Goal: Communication & Community: Answer question/provide support

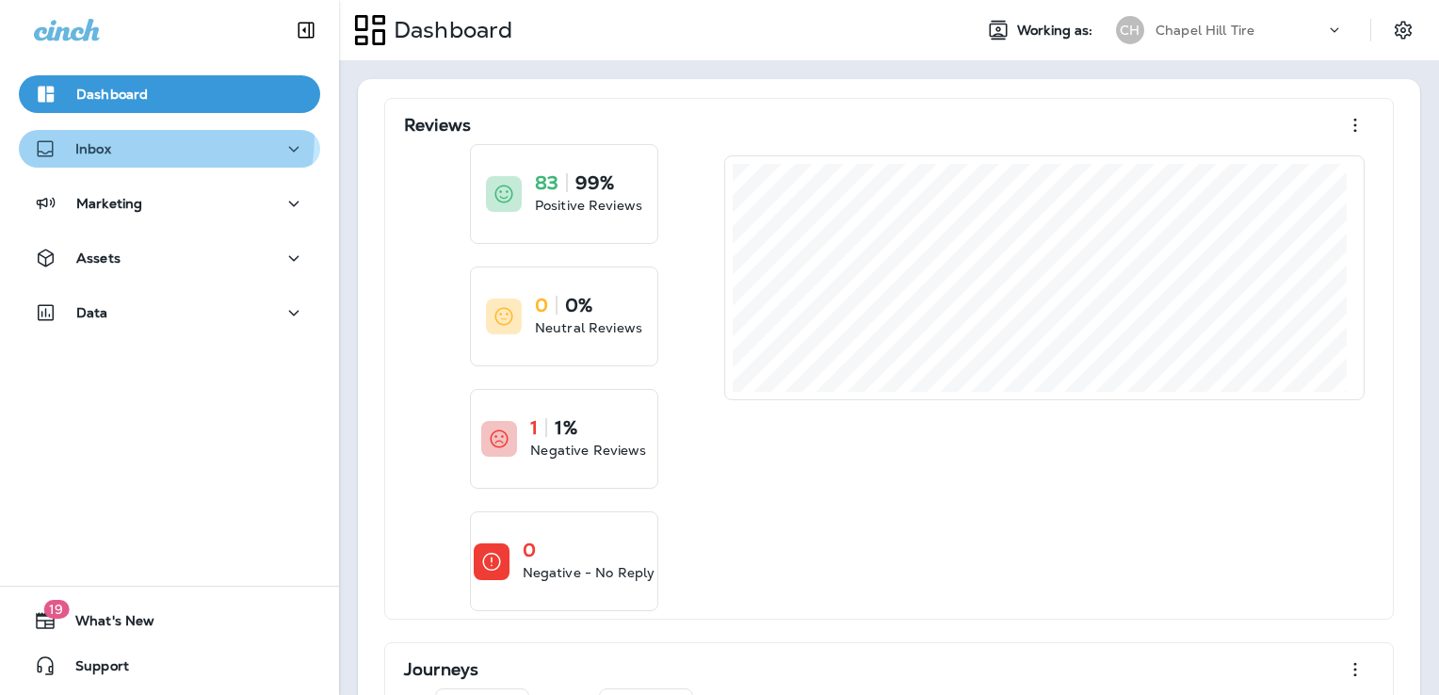
click at [86, 134] on button "Inbox" at bounding box center [169, 149] width 301 height 38
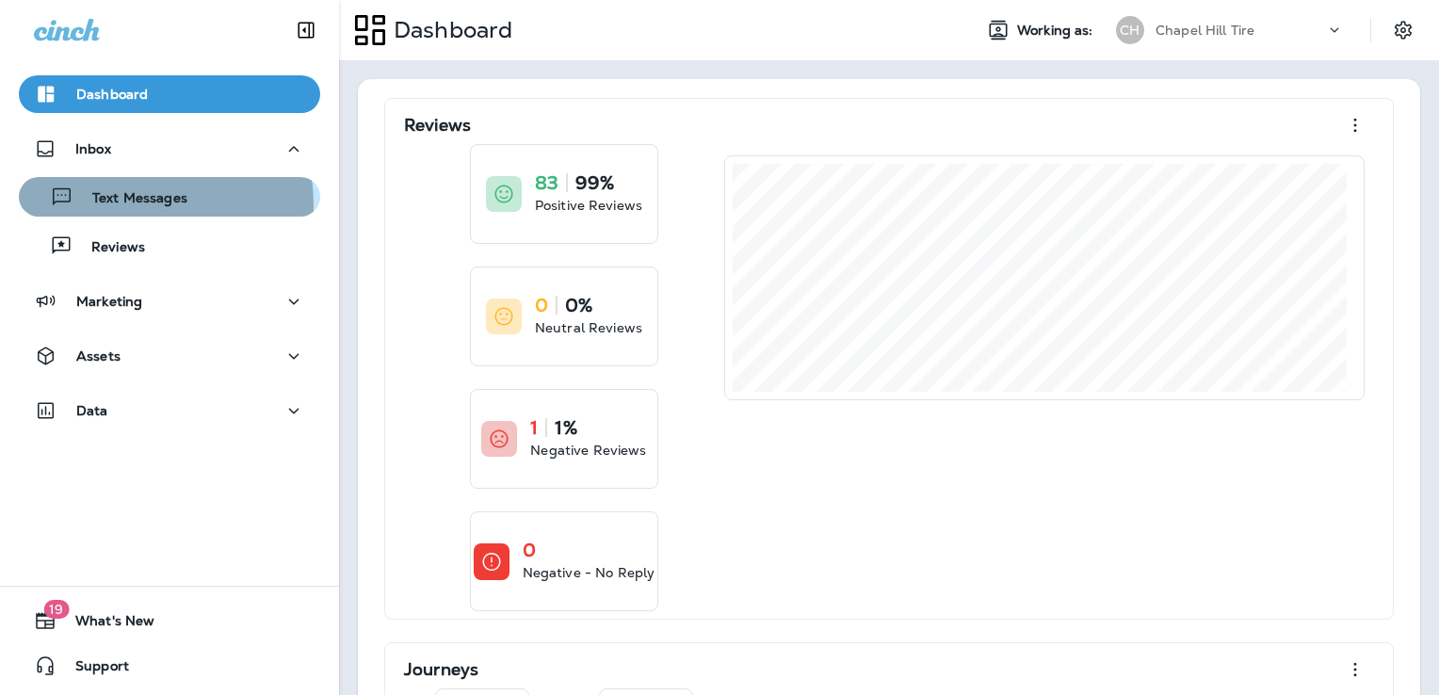
click at [94, 206] on p "Text Messages" at bounding box center [130, 199] width 114 height 18
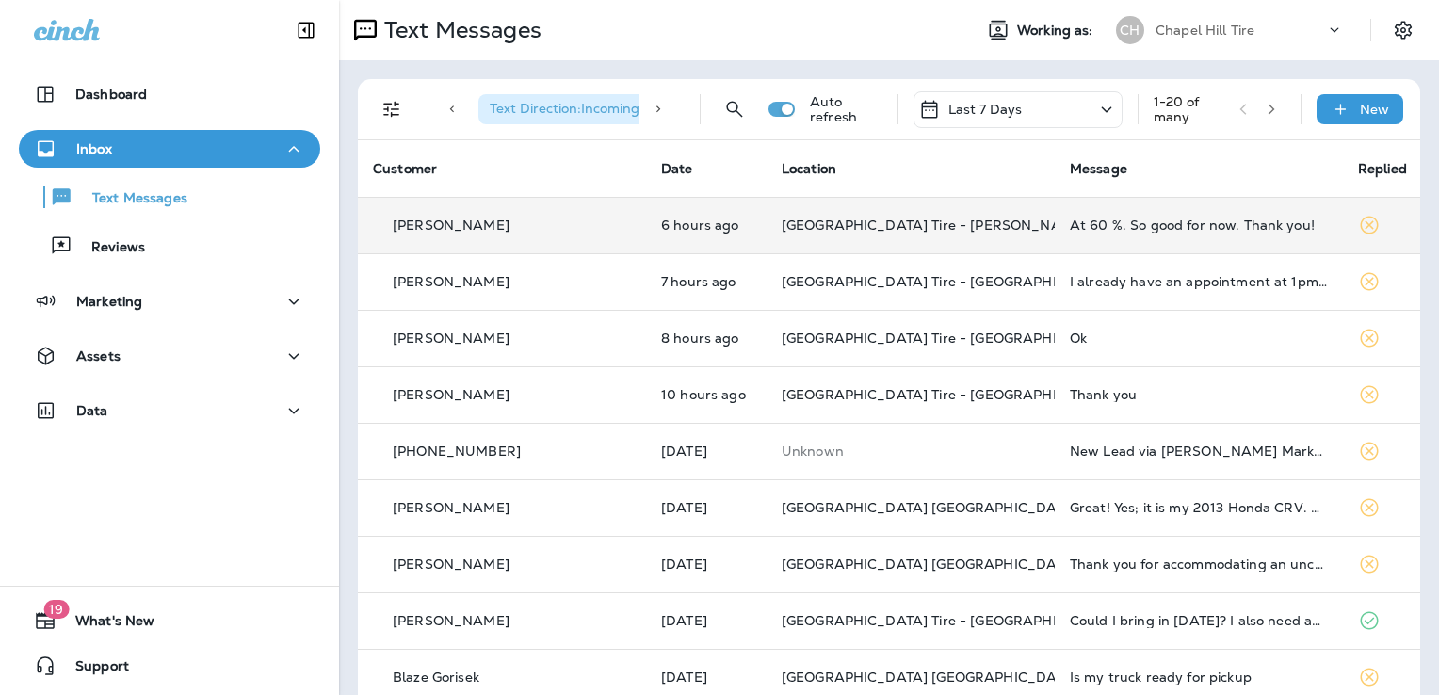
click at [1192, 224] on div "At 60 %. So good for now. Thank you!" at bounding box center [1199, 225] width 258 height 15
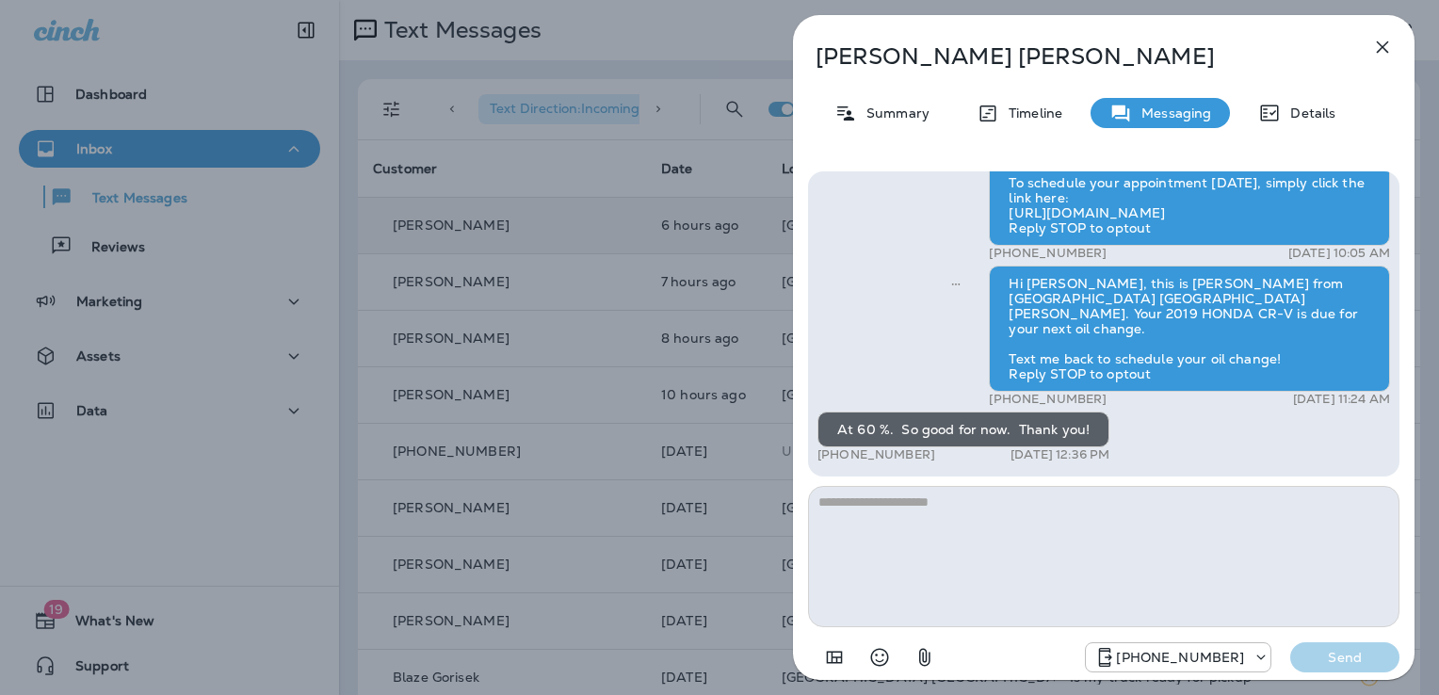
click at [1375, 41] on icon "button" at bounding box center [1383, 47] width 23 height 23
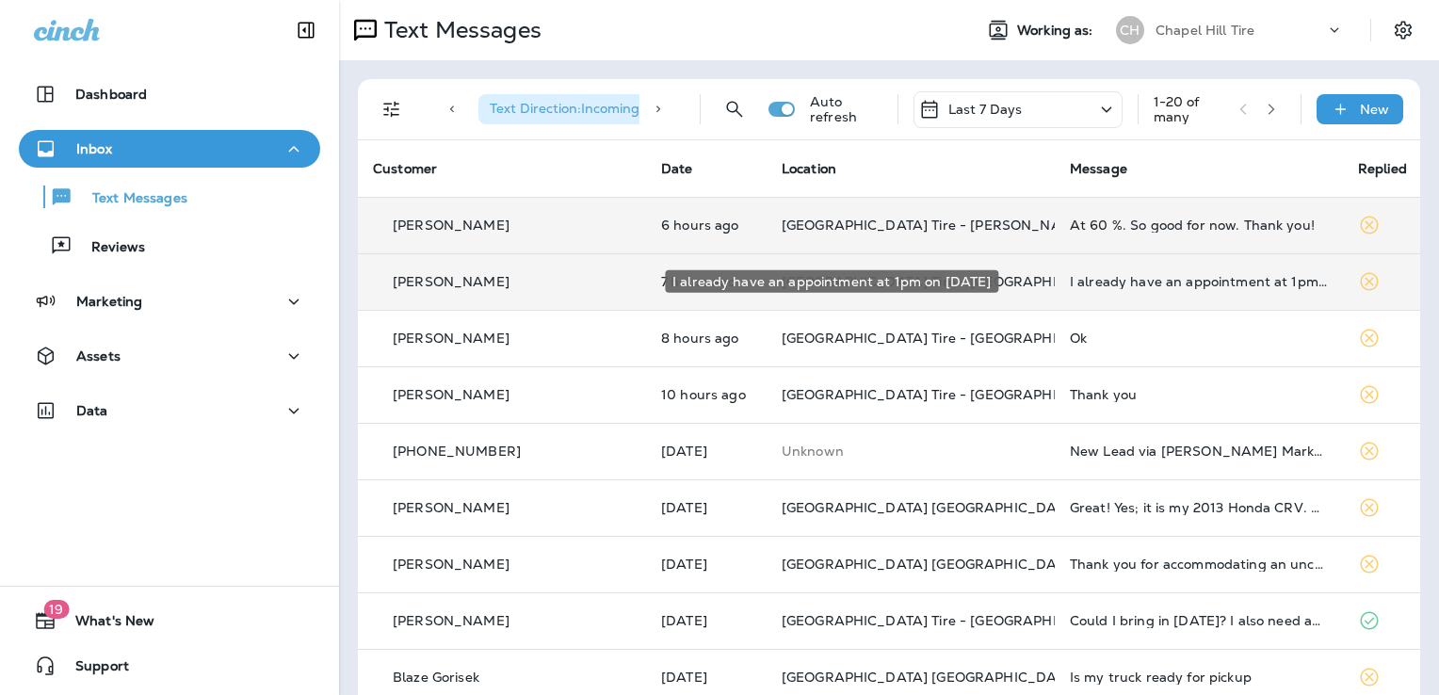
click at [1070, 276] on div "I already have an appointment at 1pm on [DATE]" at bounding box center [1199, 281] width 258 height 15
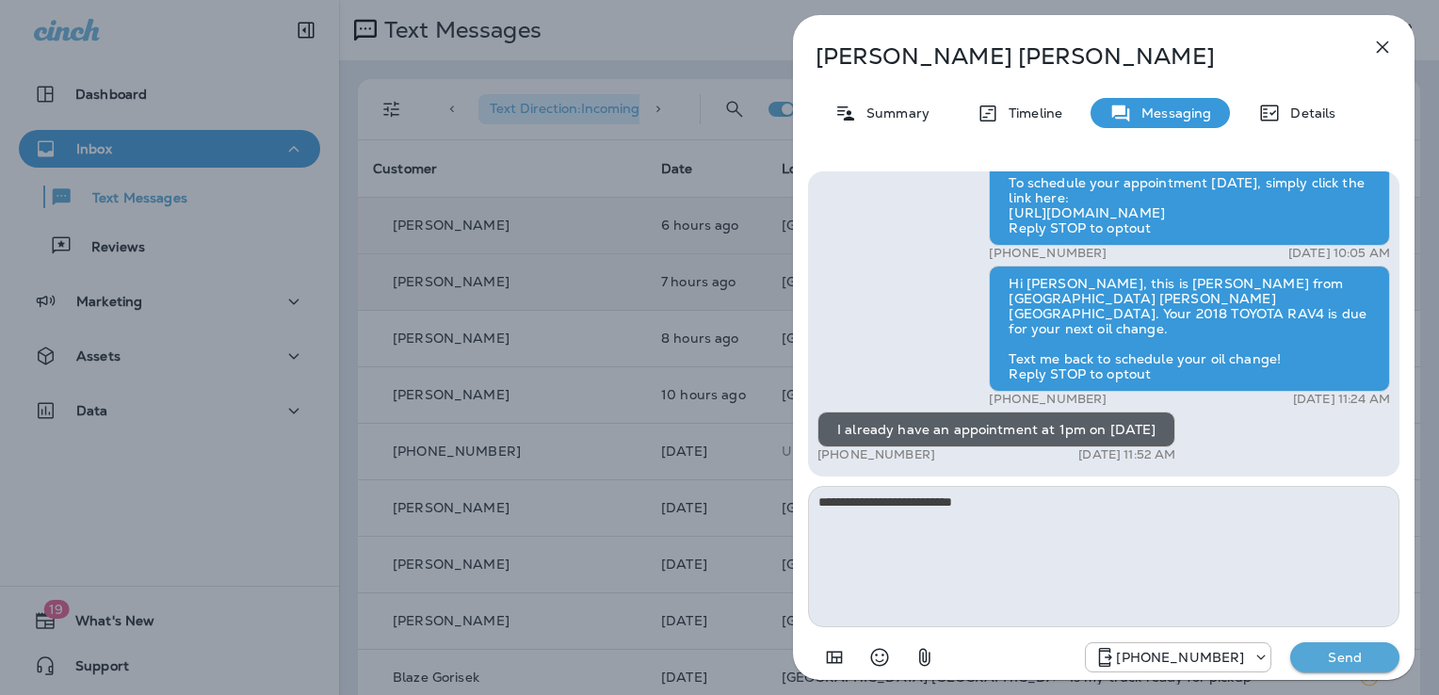
type textarea "**********"
click at [1327, 656] on p "Send" at bounding box center [1345, 657] width 79 height 17
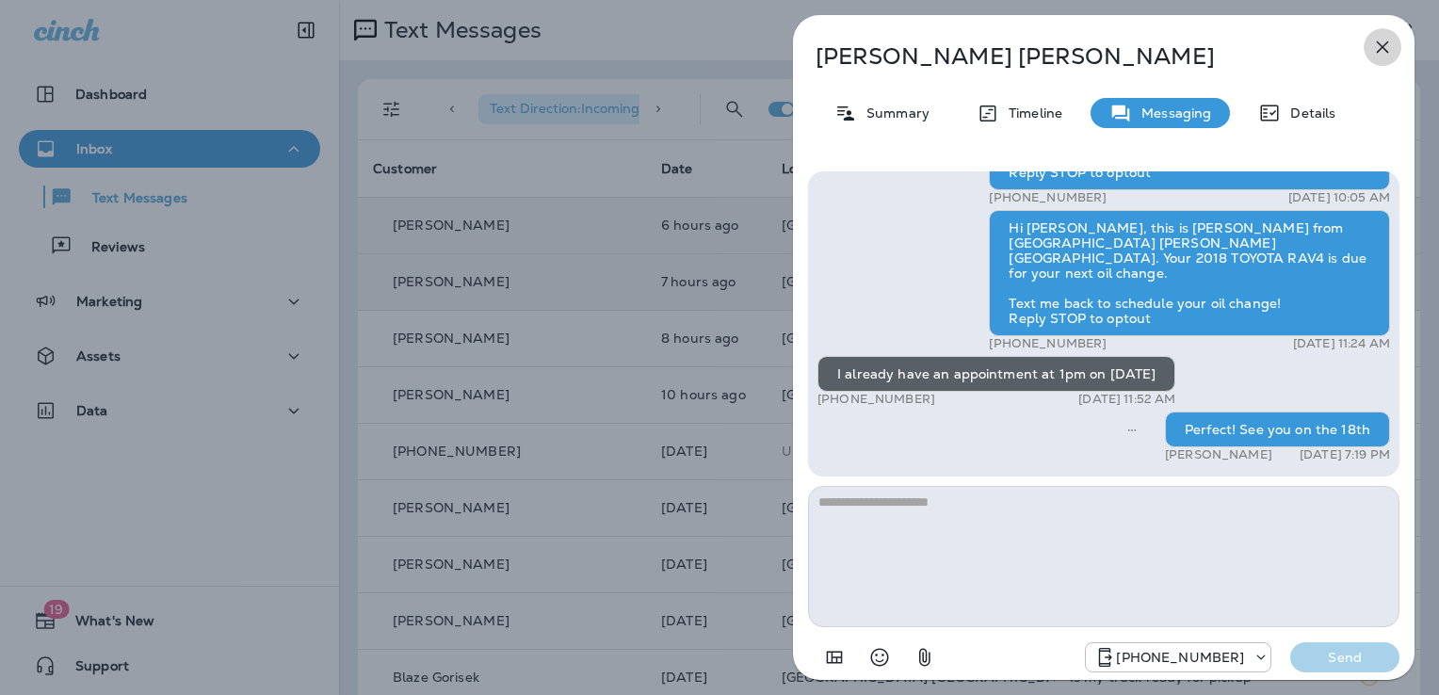
click at [1380, 41] on icon "button" at bounding box center [1383, 47] width 23 height 23
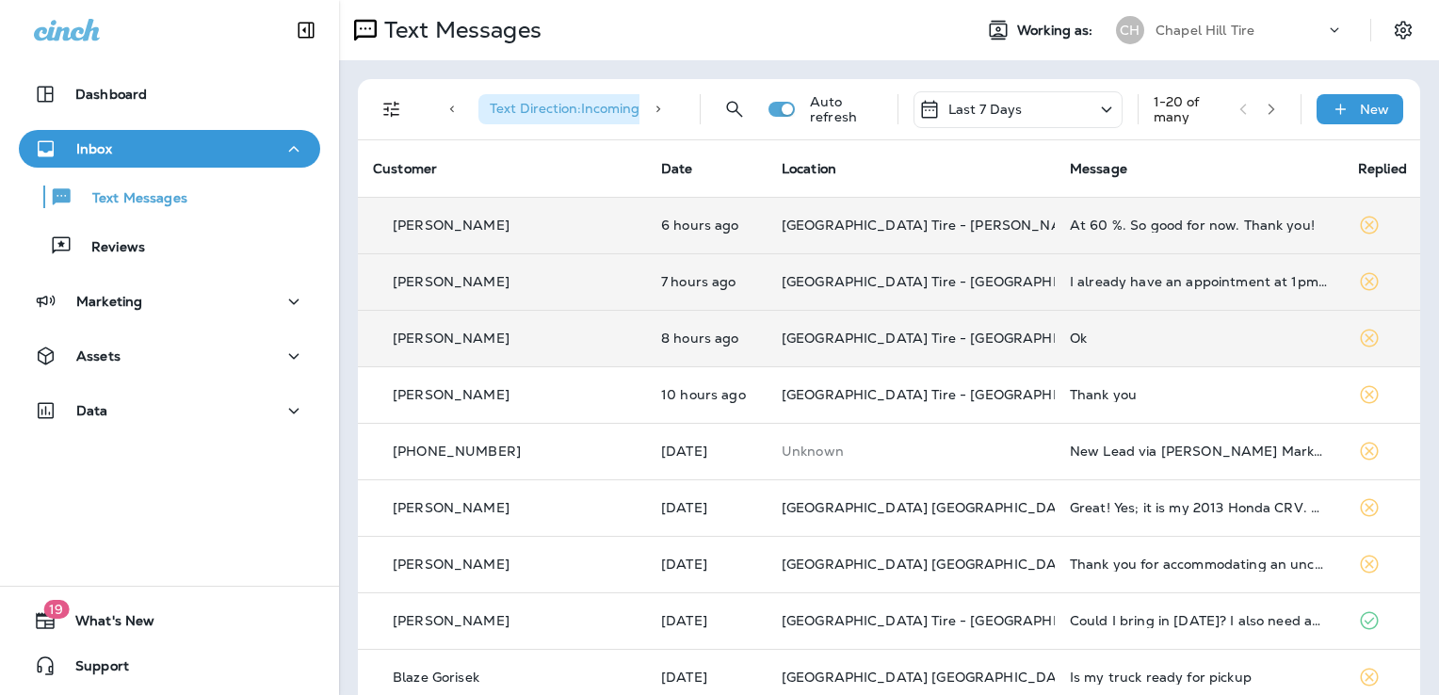
click at [1070, 337] on div "Ok" at bounding box center [1199, 338] width 258 height 15
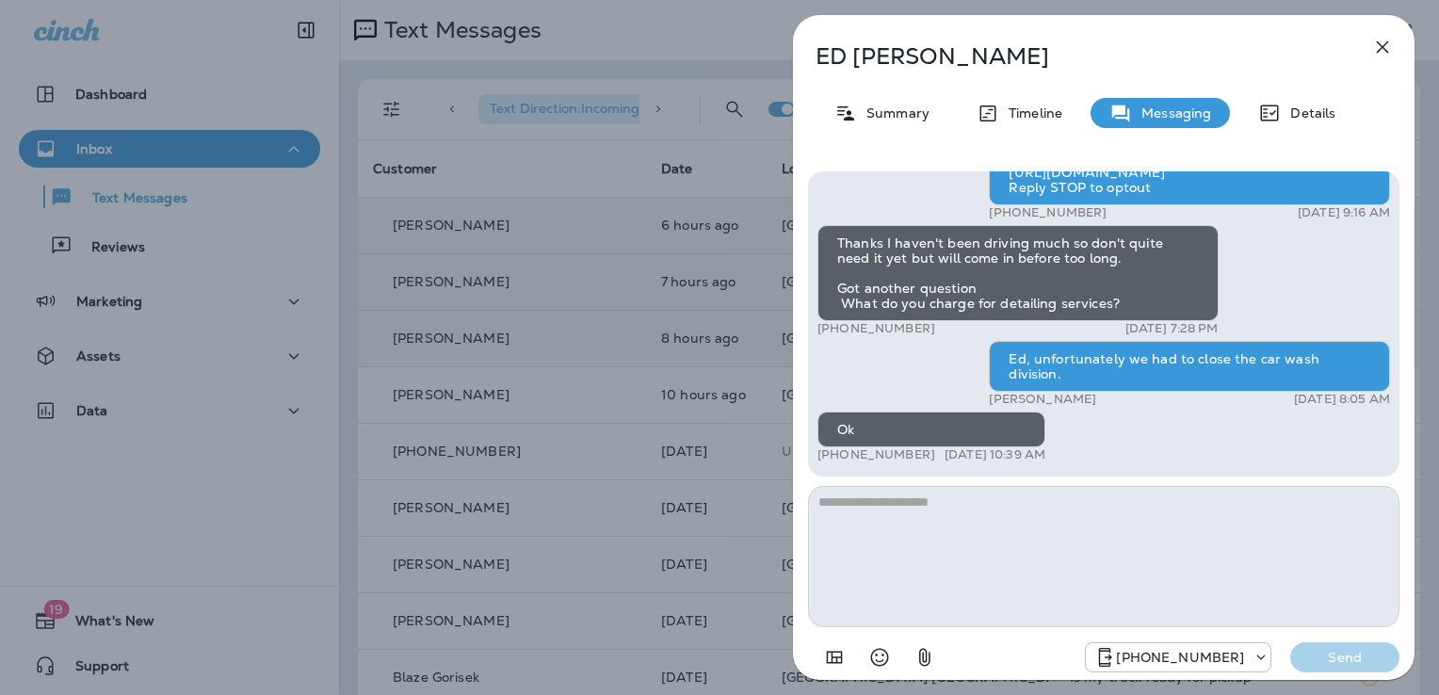
click at [1377, 51] on icon "button" at bounding box center [1383, 47] width 23 height 23
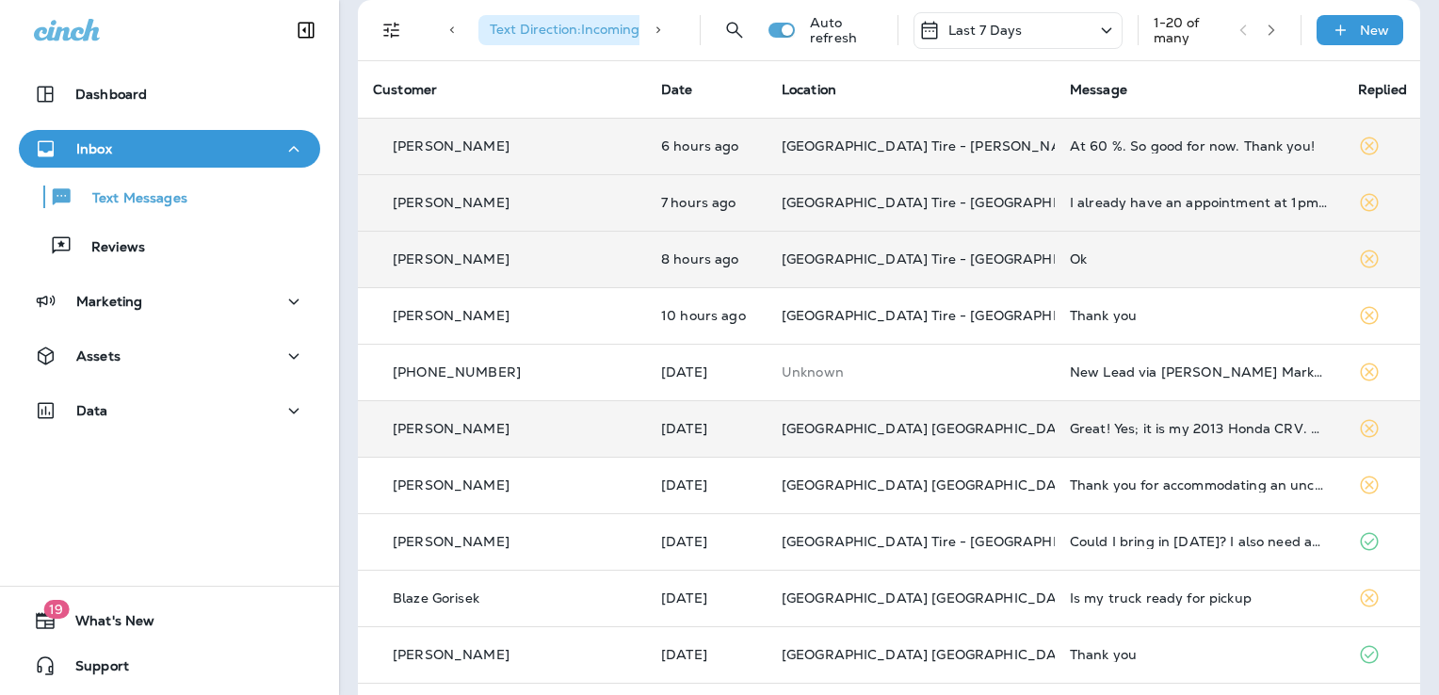
scroll to position [79, 0]
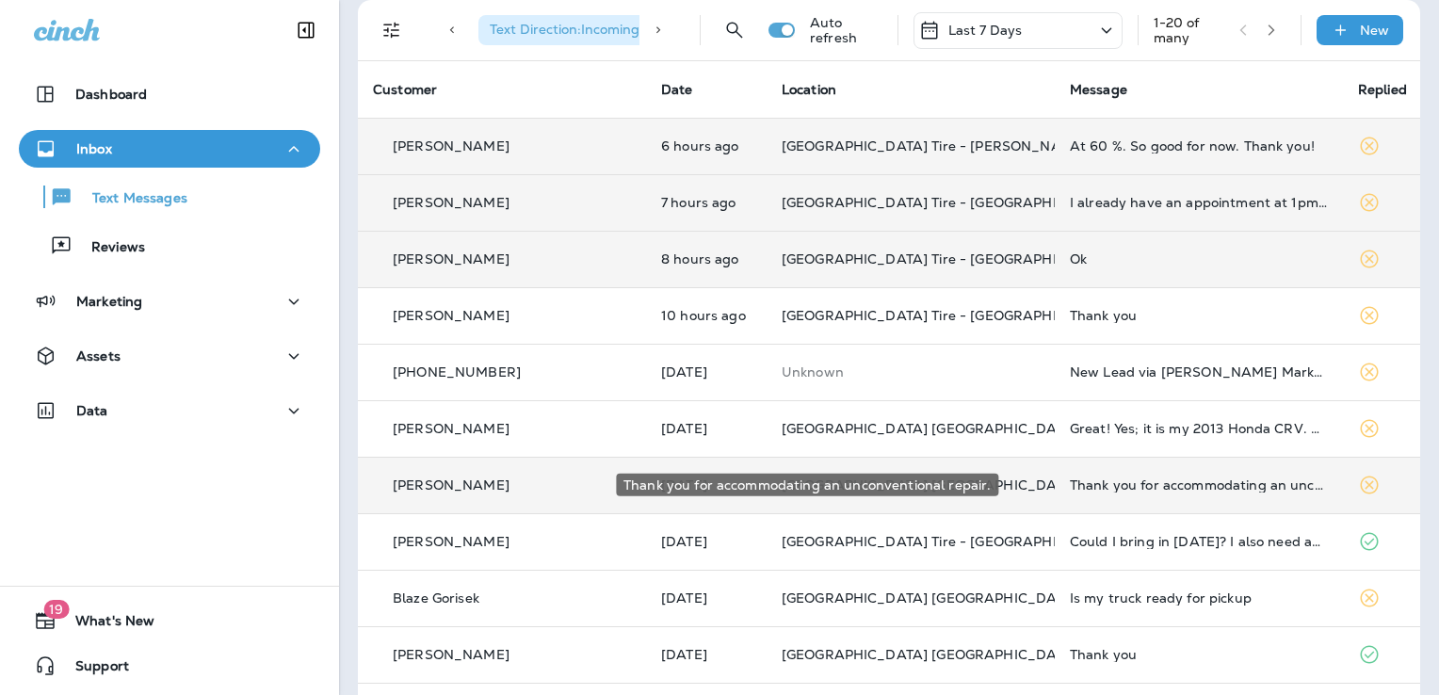
click at [1130, 485] on div "Thank you for accommodating an unconventional repair." at bounding box center [1199, 485] width 258 height 15
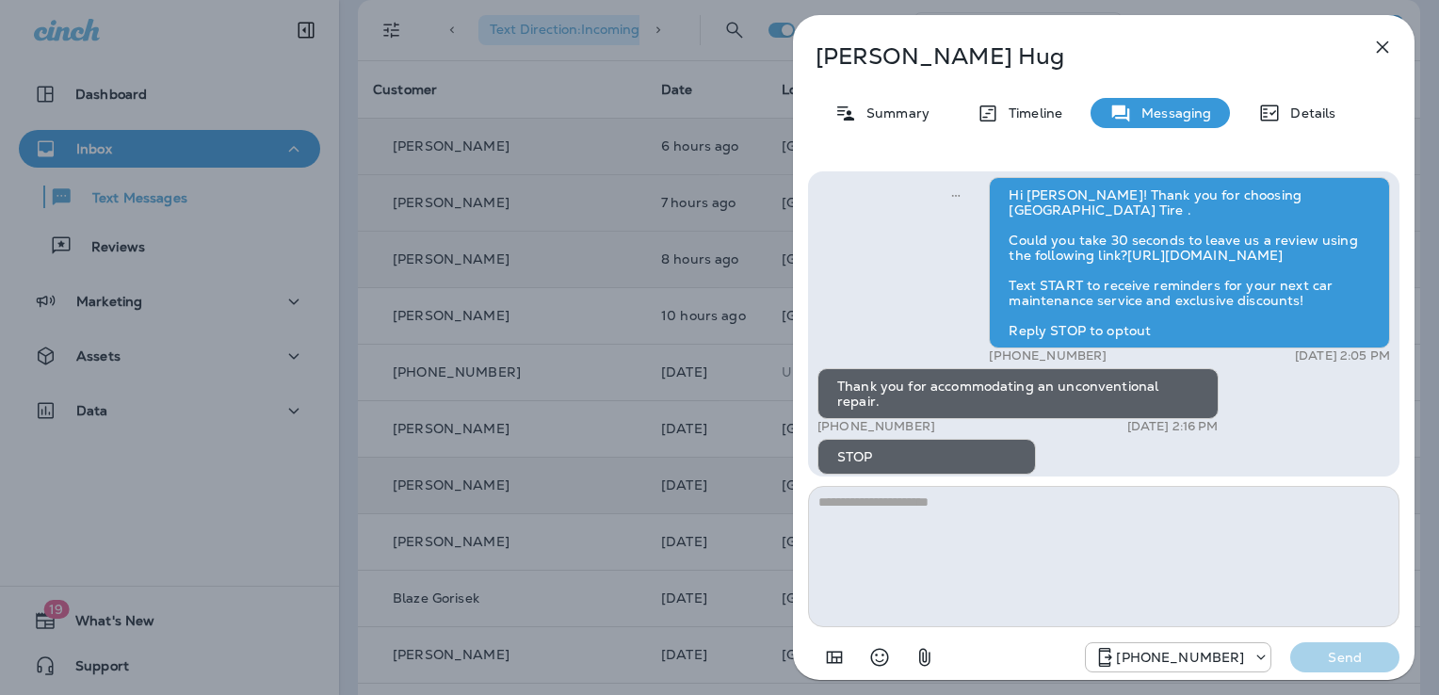
scroll to position [-26, 0]
click at [1378, 51] on icon "button" at bounding box center [1383, 47] width 12 height 12
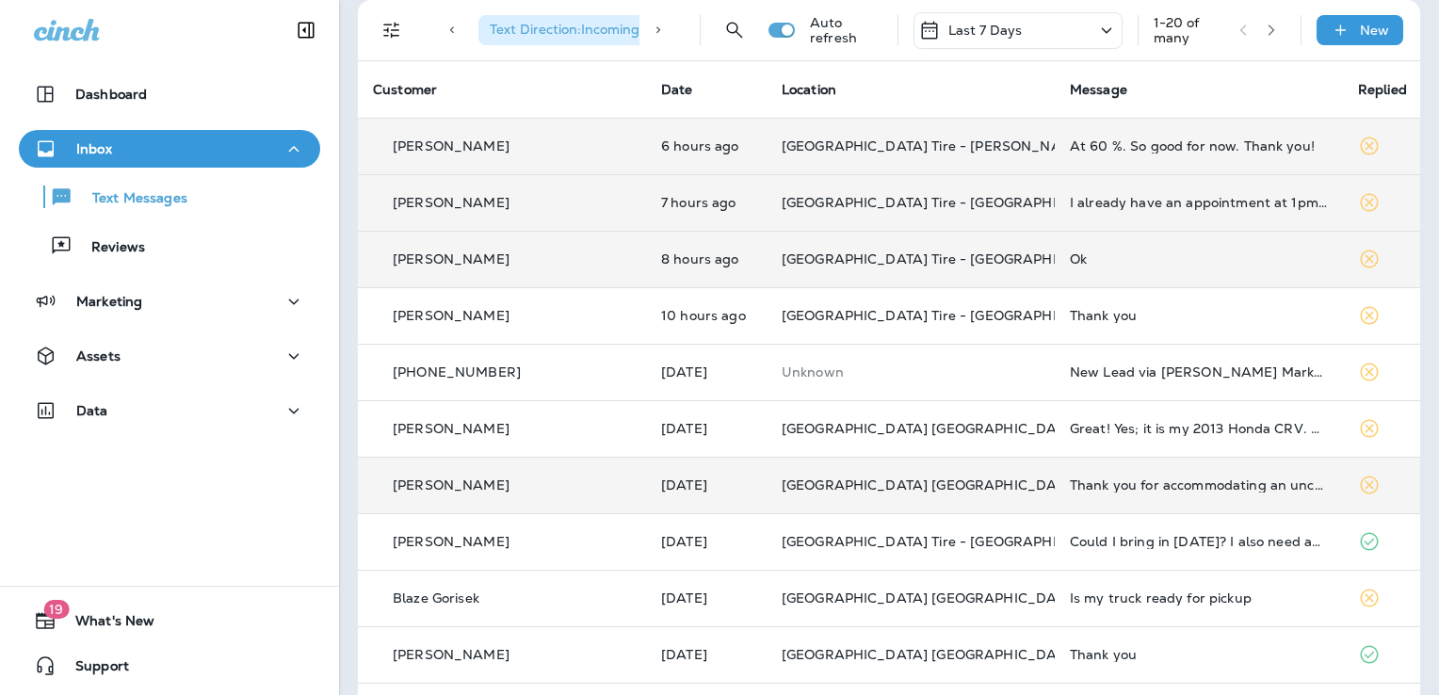
scroll to position [192, 0]
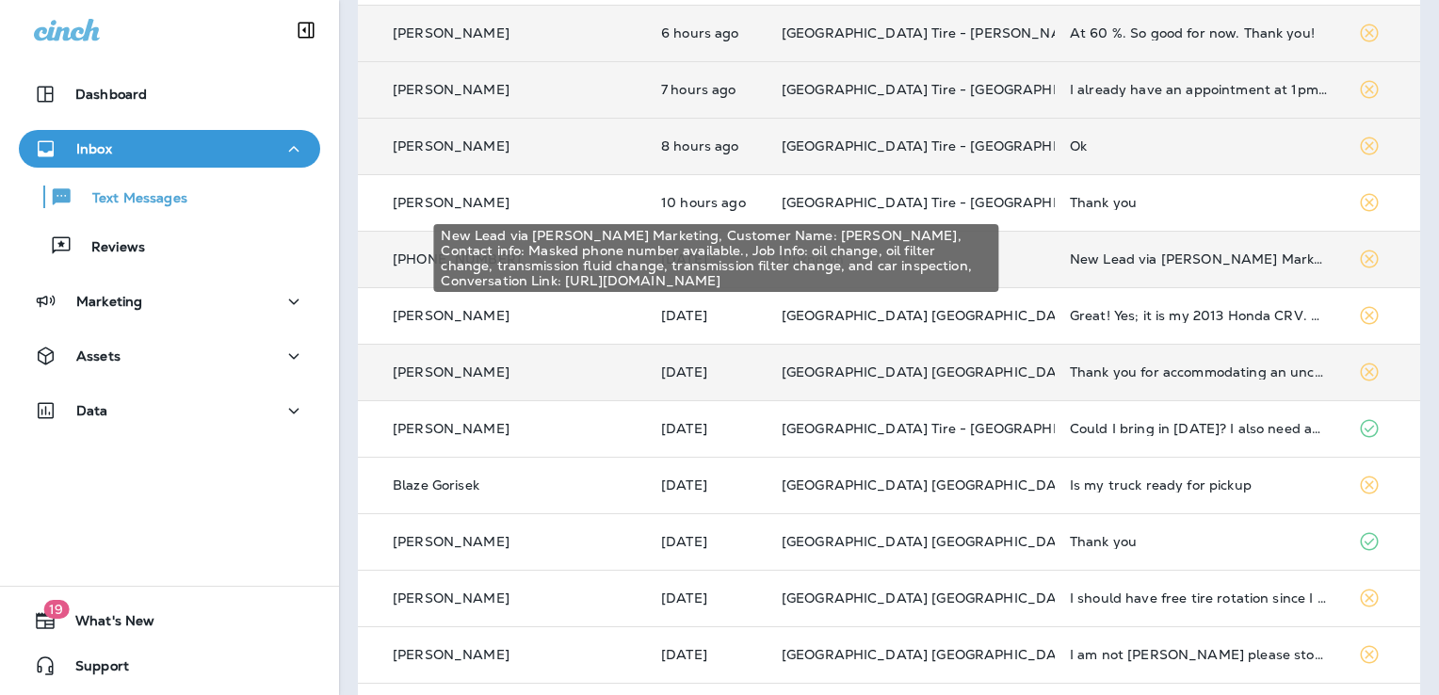
click at [1128, 264] on div "New Lead via [PERSON_NAME] Marketing, Customer Name: [PERSON_NAME], Contact inf…" at bounding box center [1199, 259] width 258 height 15
